Goal: Transaction & Acquisition: Purchase product/service

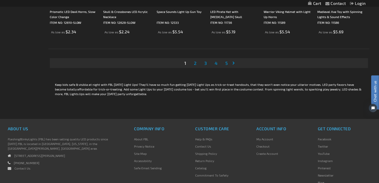
scroll to position [1089, 0]
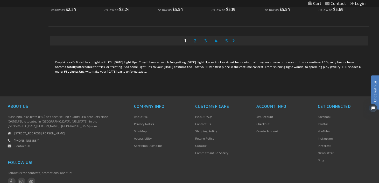
click at [195, 42] on span "2" at bounding box center [195, 41] width 3 height 6
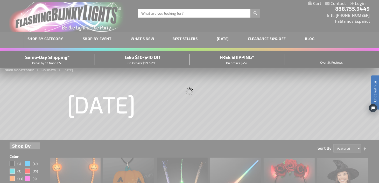
scroll to position [0, 0]
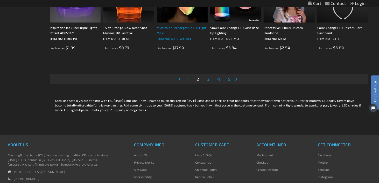
scroll to position [1062, 0]
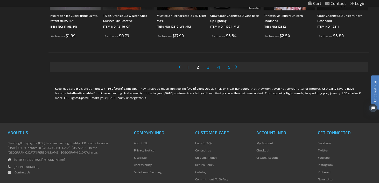
click at [209, 67] on span "3" at bounding box center [208, 67] width 3 height 6
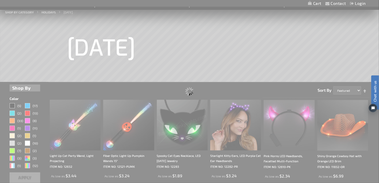
scroll to position [0, 0]
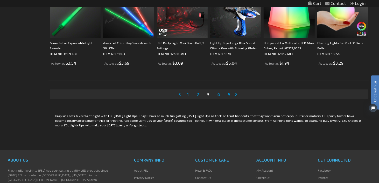
scroll to position [1036, 0]
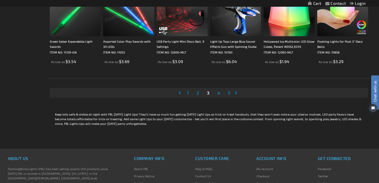
click at [218, 92] on span "4" at bounding box center [218, 93] width 3 height 6
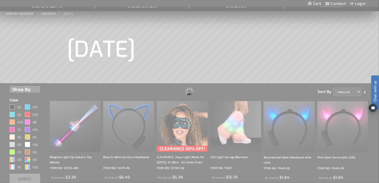
scroll to position [0, 0]
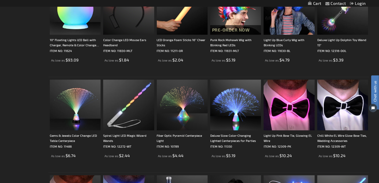
scroll to position [855, 0]
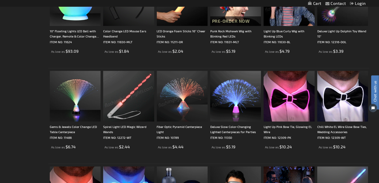
click at [136, 93] on img at bounding box center [128, 96] width 51 height 51
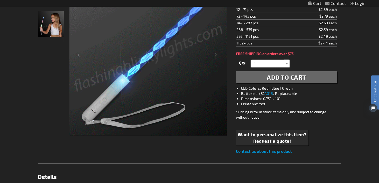
click at [53, 16] on img "Girl displaying Light Up Spiral LED Magic Toy Wand" at bounding box center [51, 24] width 26 height 26
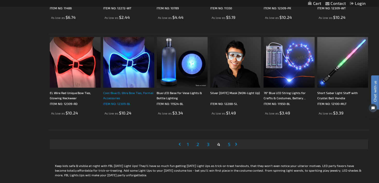
scroll to position [1011, 0]
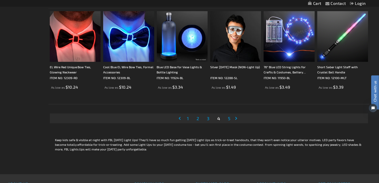
click at [229, 118] on span "5" at bounding box center [229, 119] width 3 height 6
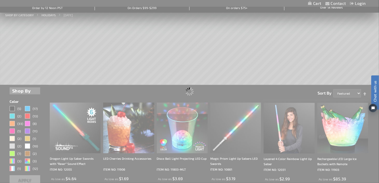
scroll to position [4, 0]
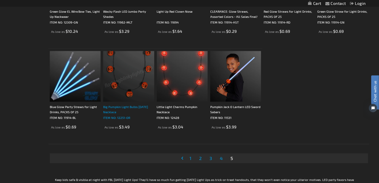
scroll to position [622, 0]
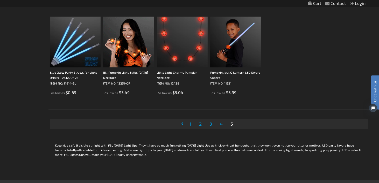
click at [211, 123] on span "3" at bounding box center [210, 124] width 3 height 6
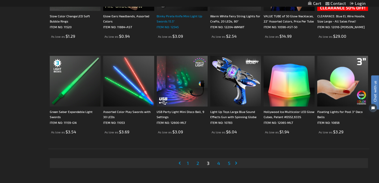
scroll to position [985, 0]
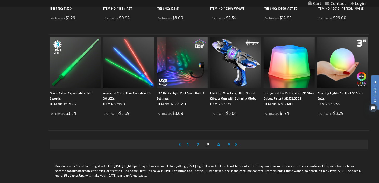
click at [218, 144] on span "4" at bounding box center [218, 145] width 3 height 6
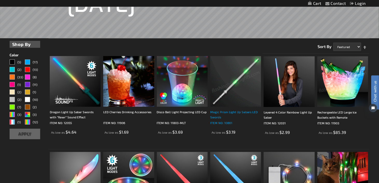
scroll to position [104, 0]
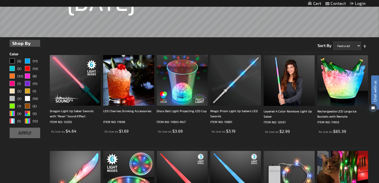
click at [80, 80] on img at bounding box center [75, 80] width 51 height 51
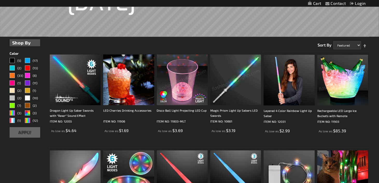
click at [231, 89] on img at bounding box center [235, 80] width 51 height 51
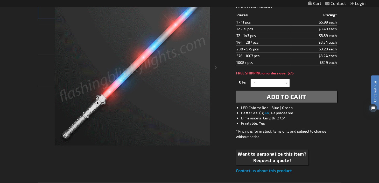
scroll to position [104, 0]
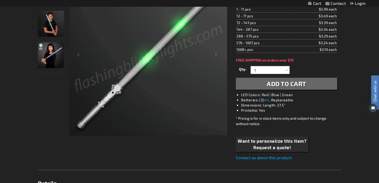
click at [51, 55] on img "Female displaying Light Up Magic Prism LED Toy Saber" at bounding box center [51, 55] width 26 height 26
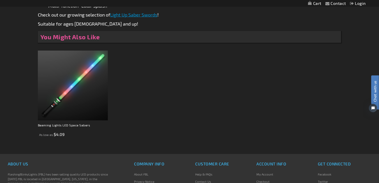
scroll to position [337, 0]
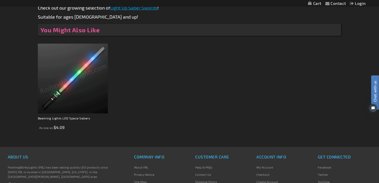
click at [77, 77] on img at bounding box center [73, 79] width 70 height 70
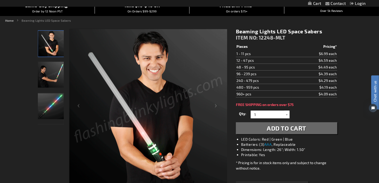
click at [60, 73] on img "Male displaying LED Light Up Toy Space Saber" at bounding box center [51, 75] width 26 height 26
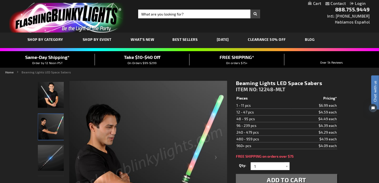
click at [145, 60] on div "Take $10-$40 Off On Orders $99-$299" at bounding box center [142, 59] width 95 height 11
click at [147, 63] on span "On Orders $99-$299" at bounding box center [141, 63] width 29 height 4
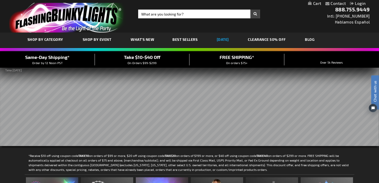
click at [222, 39] on link "[DATE]" at bounding box center [223, 39] width 20 height 17
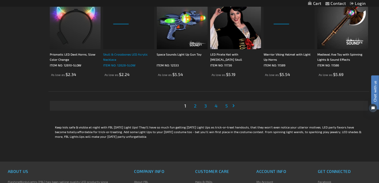
scroll to position [1036, 0]
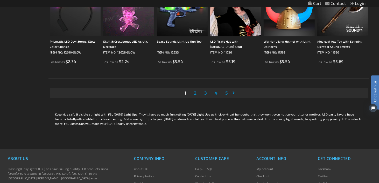
click at [216, 93] on span "4" at bounding box center [216, 93] width 3 height 6
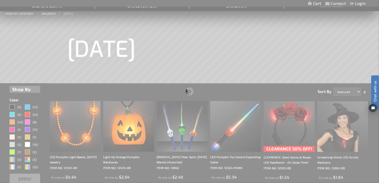
scroll to position [0, 0]
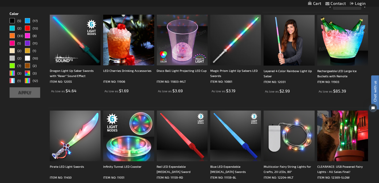
scroll to position [155, 0]
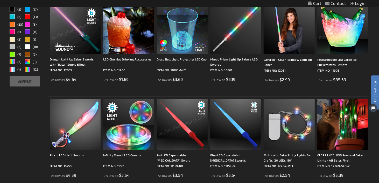
click at [77, 23] on img at bounding box center [75, 28] width 51 height 51
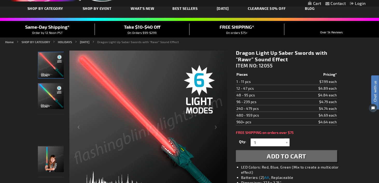
scroll to position [52, 0]
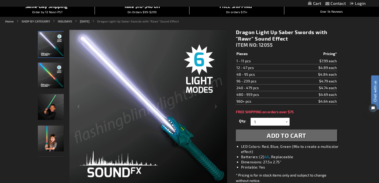
click at [285, 122] on div at bounding box center [286, 122] width 5 height 8
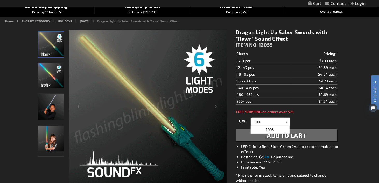
type input "100"
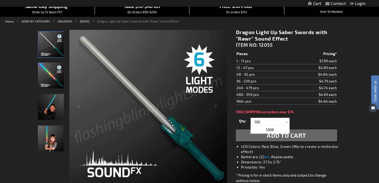
click at [319, 118] on div "Qty 1 2 3 4 5 6 7 8 9 10 11 12 24 36 48 60 72 84 96 108 120 132 144 156 168" at bounding box center [286, 122] width 101 height 10
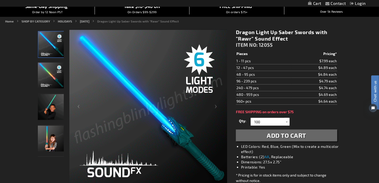
click at [290, 135] on span "Add to Cart" at bounding box center [286, 136] width 39 height 8
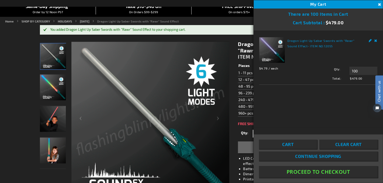
click at [318, 174] on button "Proceed To Checkout" at bounding box center [318, 172] width 119 height 12
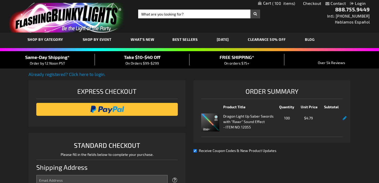
select select "US"
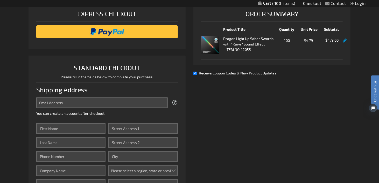
scroll to position [130, 0]
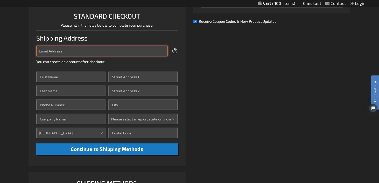
click at [86, 47] on input "Email Address" at bounding box center [101, 51] width 131 height 11
type input "[EMAIL_ADDRESS][DOMAIN_NAME]"
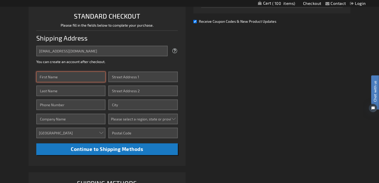
click at [80, 77] on input "First Name" at bounding box center [70, 77] width 69 height 11
type input "Sheri"
type input "Rhyne"
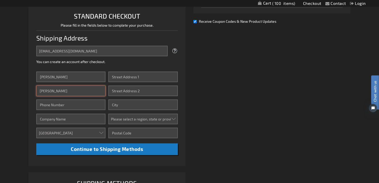
type input "9104771298"
type input "Southport Motorcars Inc"
type input "1408 N Howe St"
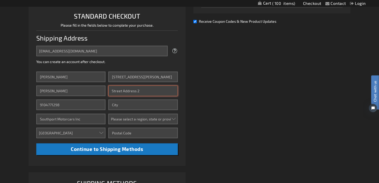
type input "1408 N Howe St"
type input "Southport"
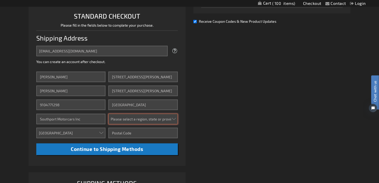
select select "44"
type input "28461"
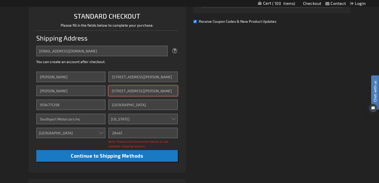
click at [145, 90] on input "1408 N Howe St" at bounding box center [142, 91] width 69 height 11
type input "1"
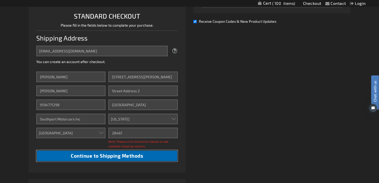
click at [103, 156] on span "Continue to Shipping Methods" at bounding box center [107, 156] width 72 height 6
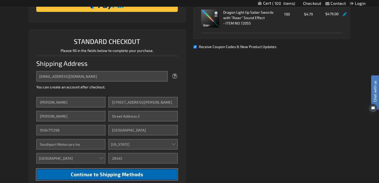
scroll to position [104, 0]
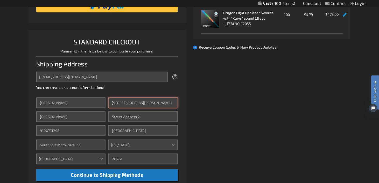
click at [151, 101] on input "1408 N Howe St" at bounding box center [142, 103] width 69 height 11
type input "1"
type input "5100 Hollow Tree Drive"
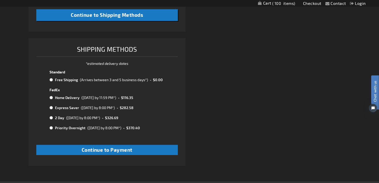
scroll to position [285, 0]
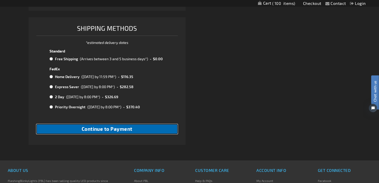
click at [98, 127] on span "Continue to Payment" at bounding box center [107, 129] width 51 height 6
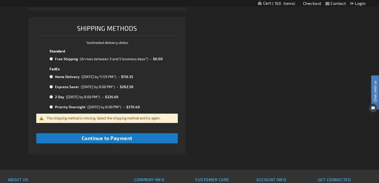
click at [49, 59] on input "radio" at bounding box center [50, 59] width 3 height 4
radio input "true"
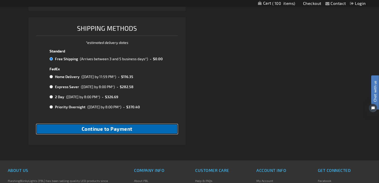
click at [105, 132] on span "Continue to Payment" at bounding box center [107, 129] width 51 height 6
checkbox input "true"
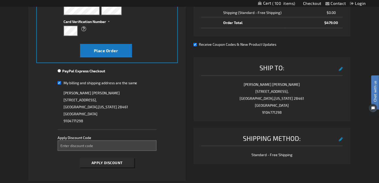
scroll to position [155, 0]
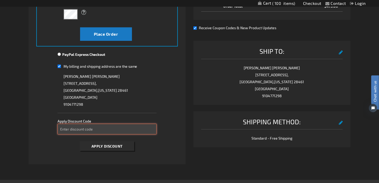
click at [94, 130] on input "Enter discount code" at bounding box center [107, 129] width 99 height 11
type input "TAKE40"
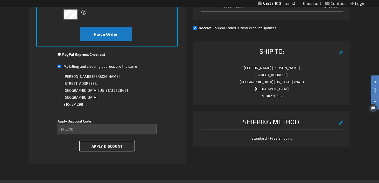
click at [99, 148] on span "Apply Discount" at bounding box center [106, 146] width 31 height 4
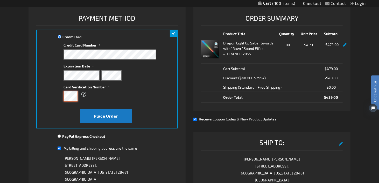
scroll to position [52, 0]
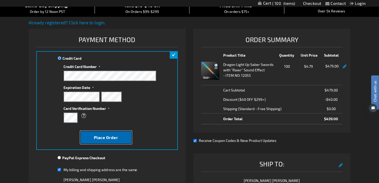
click at [107, 138] on span "Place Order" at bounding box center [106, 137] width 24 height 5
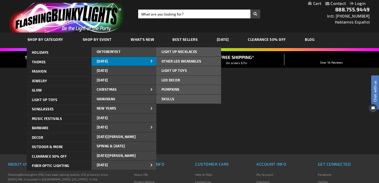
click at [108, 59] on span "[DATE]" at bounding box center [102, 61] width 11 height 4
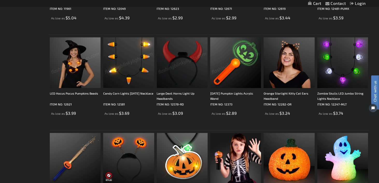
scroll to position [518, 0]
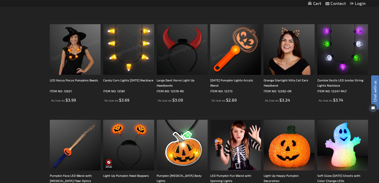
click at [73, 54] on img at bounding box center [75, 49] width 51 height 51
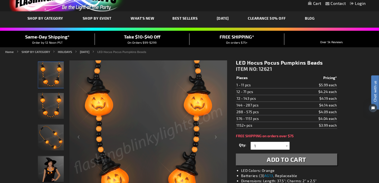
scroll to position [52, 0]
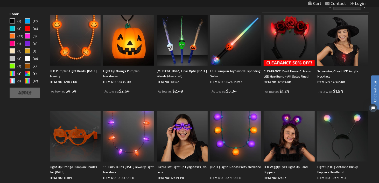
scroll to position [78, 0]
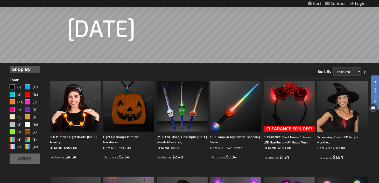
click at [133, 106] on img at bounding box center [128, 106] width 51 height 51
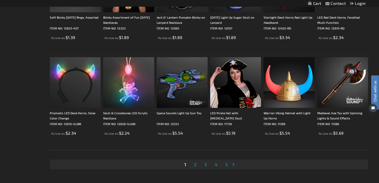
scroll to position [984, 0]
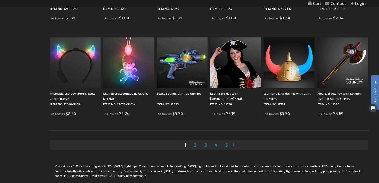
click at [214, 144] on link "Page 4" at bounding box center [215, 145] width 5 height 8
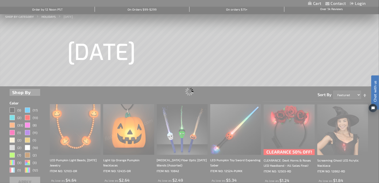
scroll to position [0, 0]
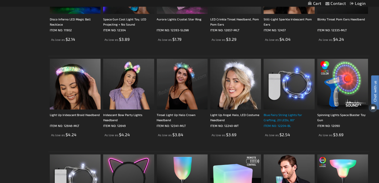
scroll to position [492, 0]
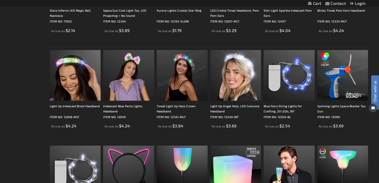
click at [345, 73] on img at bounding box center [342, 75] width 51 height 51
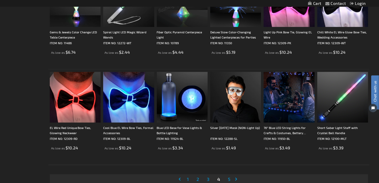
scroll to position [985, 0]
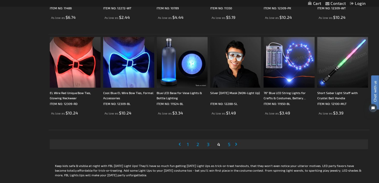
click at [347, 56] on img at bounding box center [342, 62] width 51 height 51
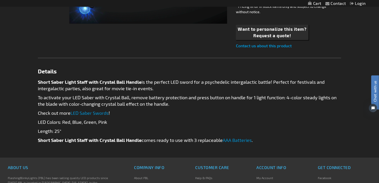
scroll to position [233, 0]
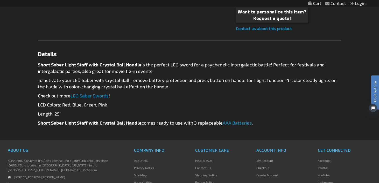
click at [88, 96] on link "LED Saber Swords" at bounding box center [89, 96] width 38 height 6
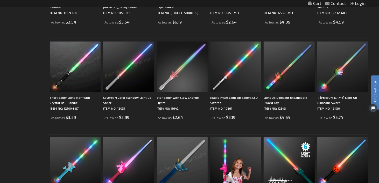
scroll to position [440, 0]
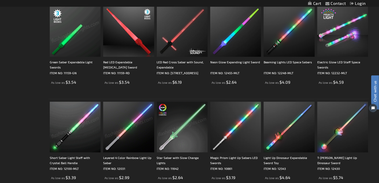
click at [184, 126] on img at bounding box center [182, 127] width 51 height 51
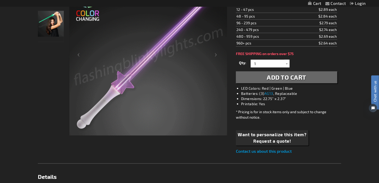
click at [50, 26] on img "Female displaying LED Multi Color Light Up Star Saber" at bounding box center [51, 24] width 26 height 26
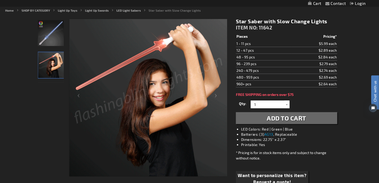
scroll to position [52, 0]
